Goal: Book appointment/travel/reservation

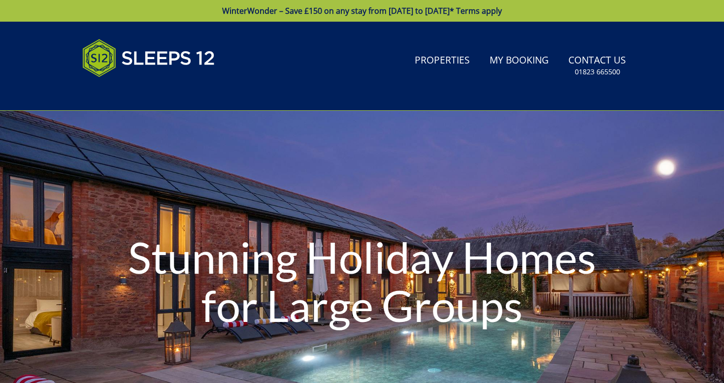
type input "[DATE]"
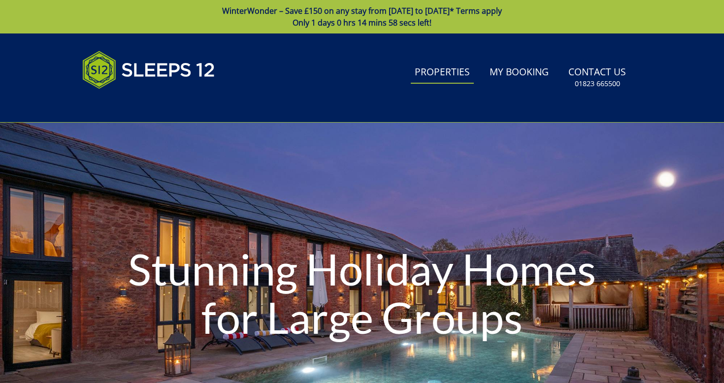
click at [446, 81] on link "Properties" at bounding box center [442, 73] width 63 height 22
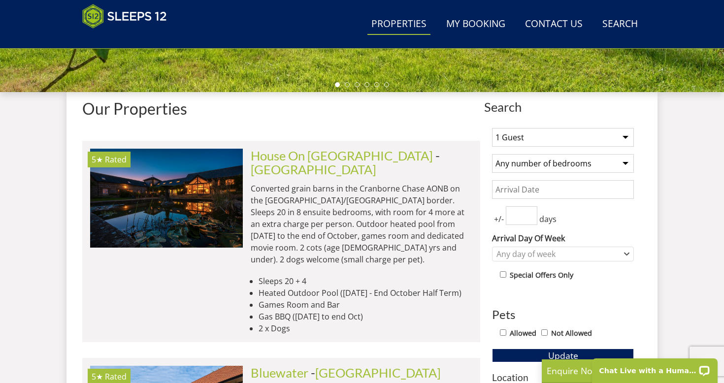
select select "23"
click at [594, 174] on div "1 Guest 2 Guests 3 Guests 4 Guests 5 Guests 6 Guests 7 Guests 8 Guests 9 Guests…" at bounding box center [563, 388] width 158 height 537
click at [541, 190] on input "Date" at bounding box center [563, 189] width 142 height 19
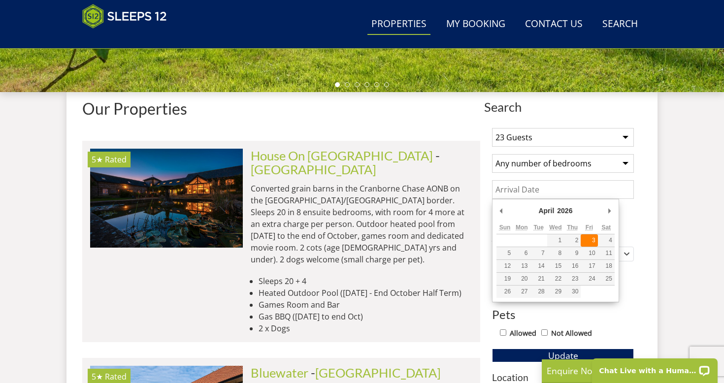
type input "[DATE]"
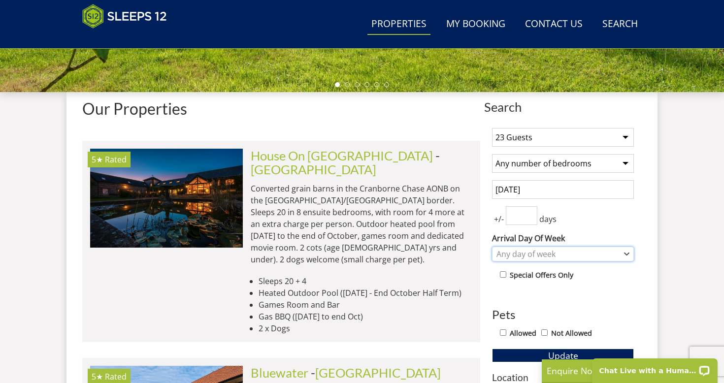
click at [520, 256] on div "Any day of week" at bounding box center [557, 254] width 127 height 11
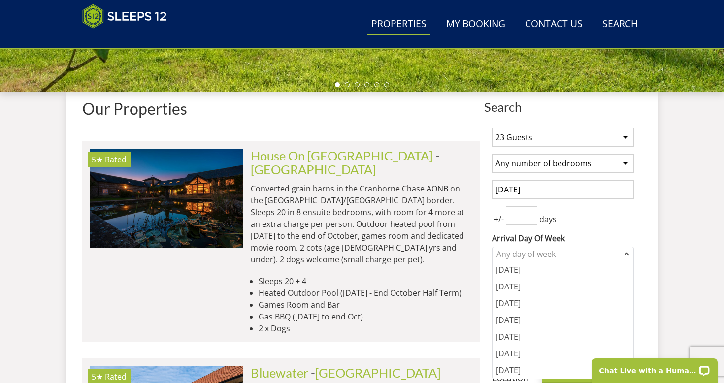
click at [608, 230] on div "1 Guest 2 Guests 3 Guests 4 Guests 5 Guests 6 Guests 7 Guests 8 Guests 9 Guests…" at bounding box center [563, 388] width 158 height 537
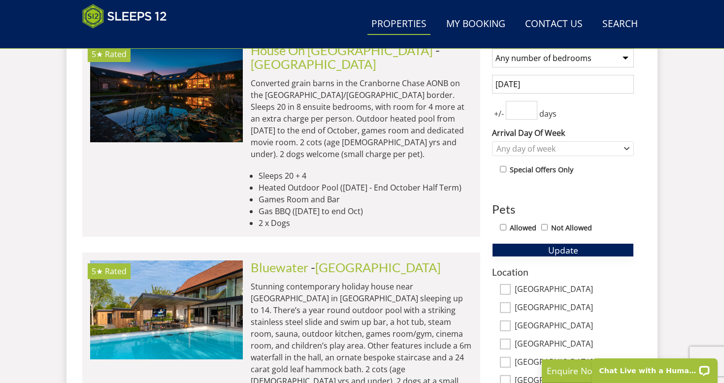
scroll to position [446, 0]
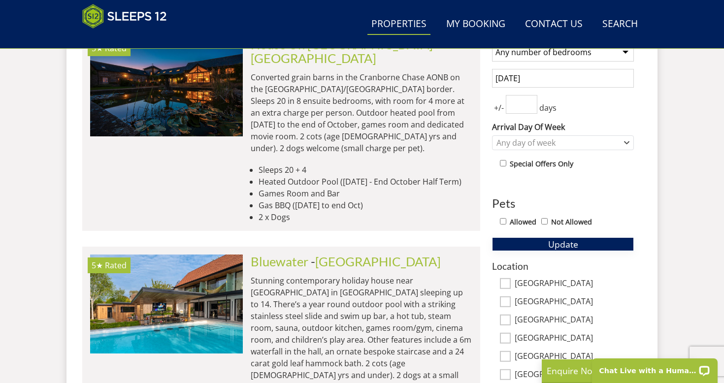
click at [588, 248] on button "Update" at bounding box center [563, 244] width 142 height 14
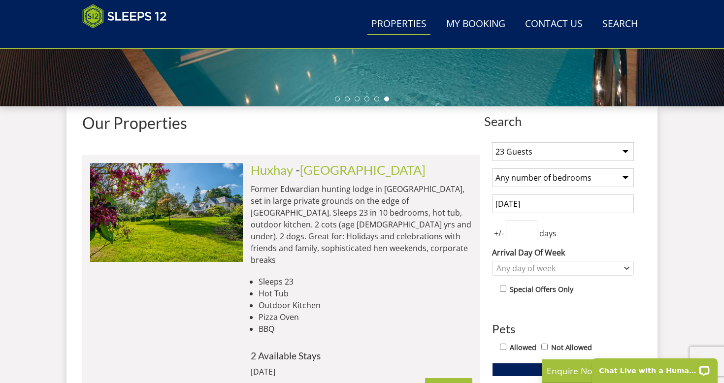
scroll to position [302, 0]
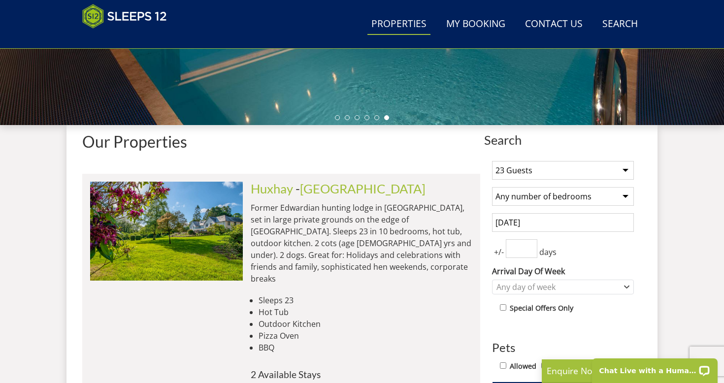
click at [553, 159] on div "1 Guest 2 Guests 3 Guests 4 Guests 5 Guests 6 Guests 7 Guests 8 Guests 9 Guests…" at bounding box center [563, 388] width 158 height 471
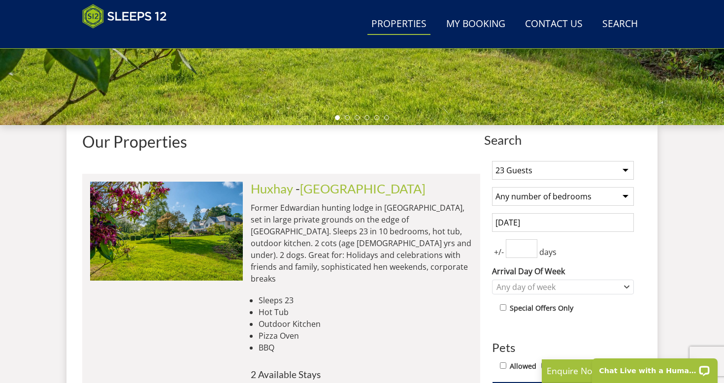
select select "20"
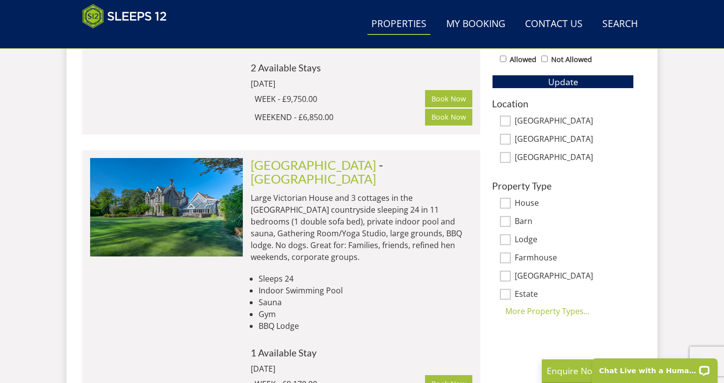
scroll to position [544, 0]
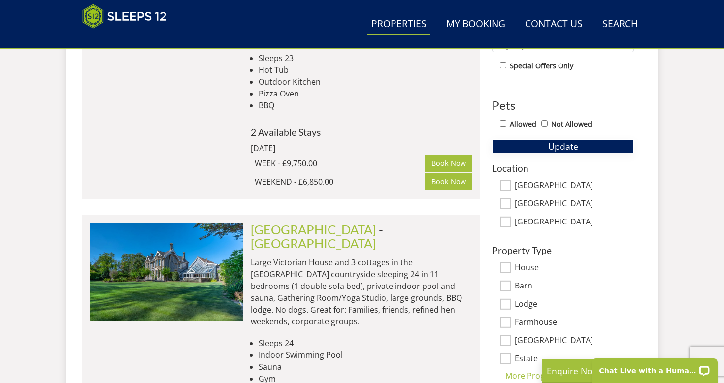
click at [583, 151] on button "Update" at bounding box center [563, 146] width 142 height 14
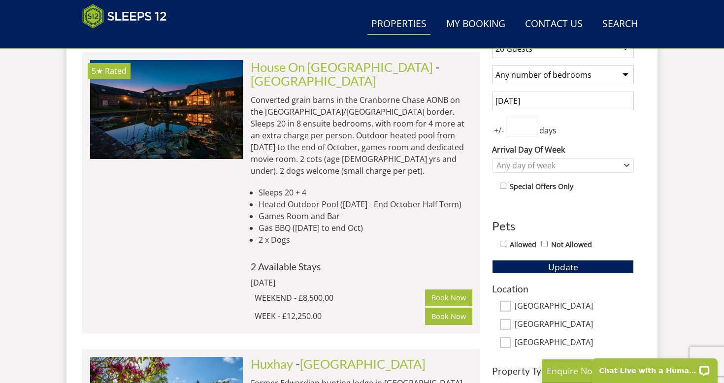
scroll to position [421, 0]
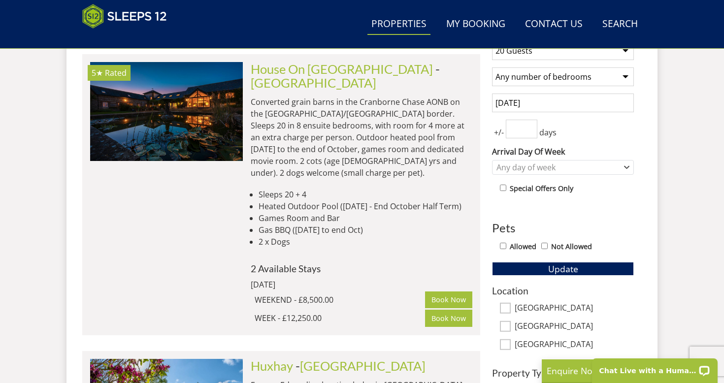
click at [582, 95] on input "[DATE]" at bounding box center [563, 103] width 142 height 19
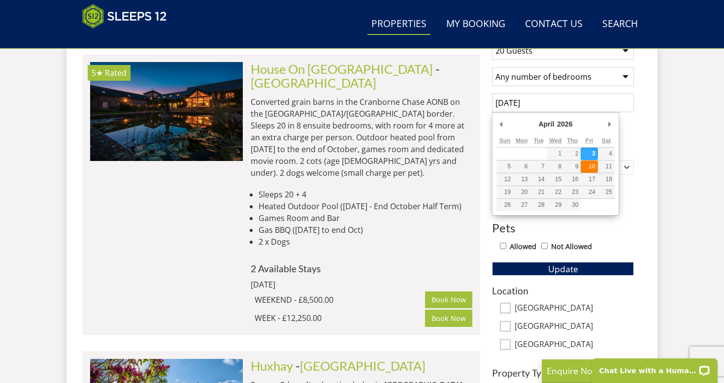
type input "[DATE]"
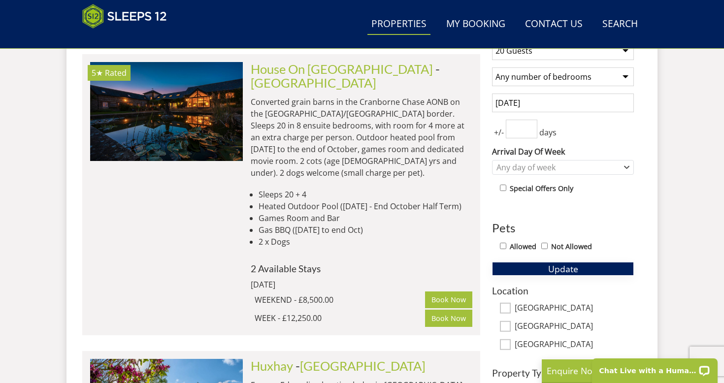
click at [554, 272] on span "Update" at bounding box center [563, 269] width 30 height 12
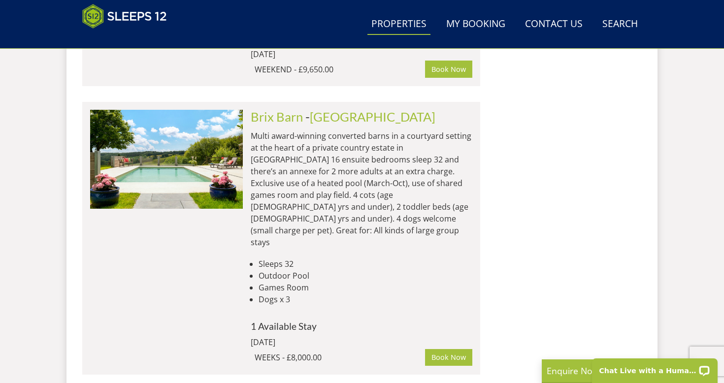
scroll to position [3532, 0]
